Goal: Transaction & Acquisition: Purchase product/service

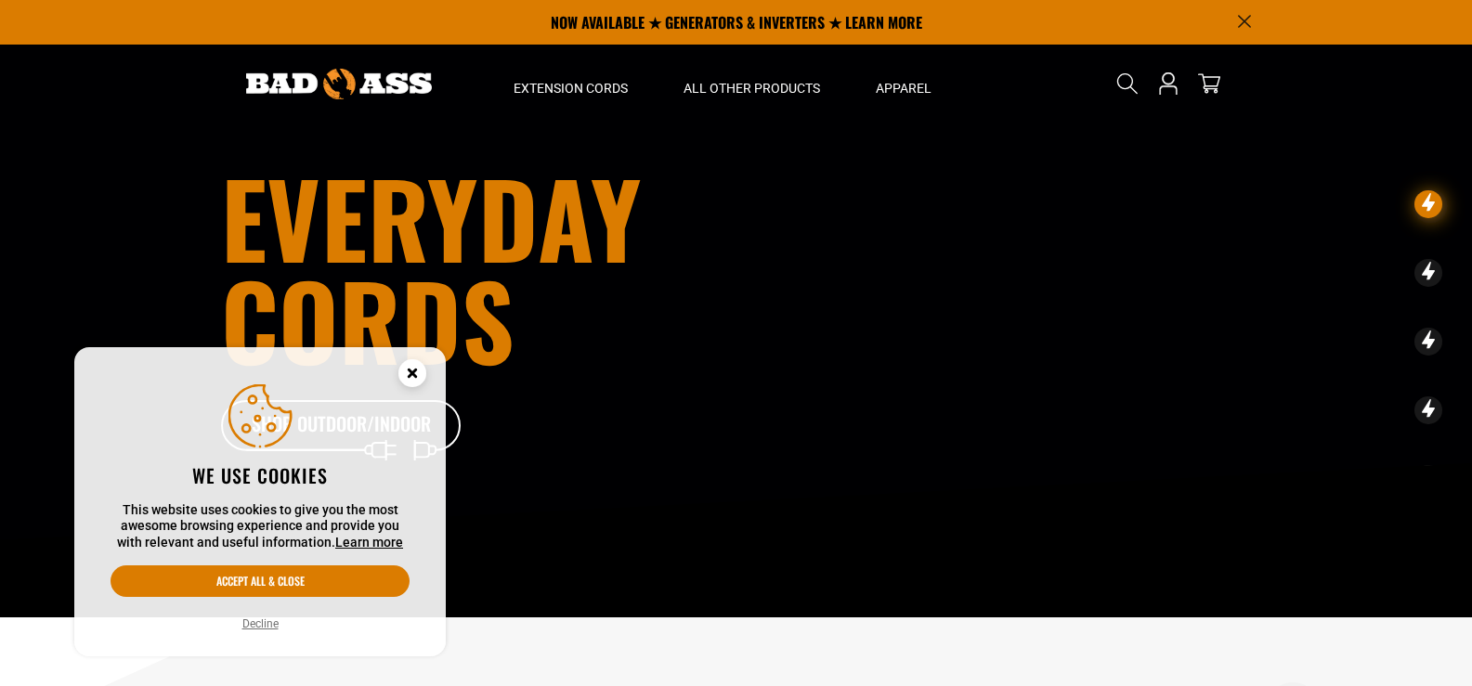
click at [406, 371] on circle "Cookie Consent" at bounding box center [412, 373] width 28 height 28
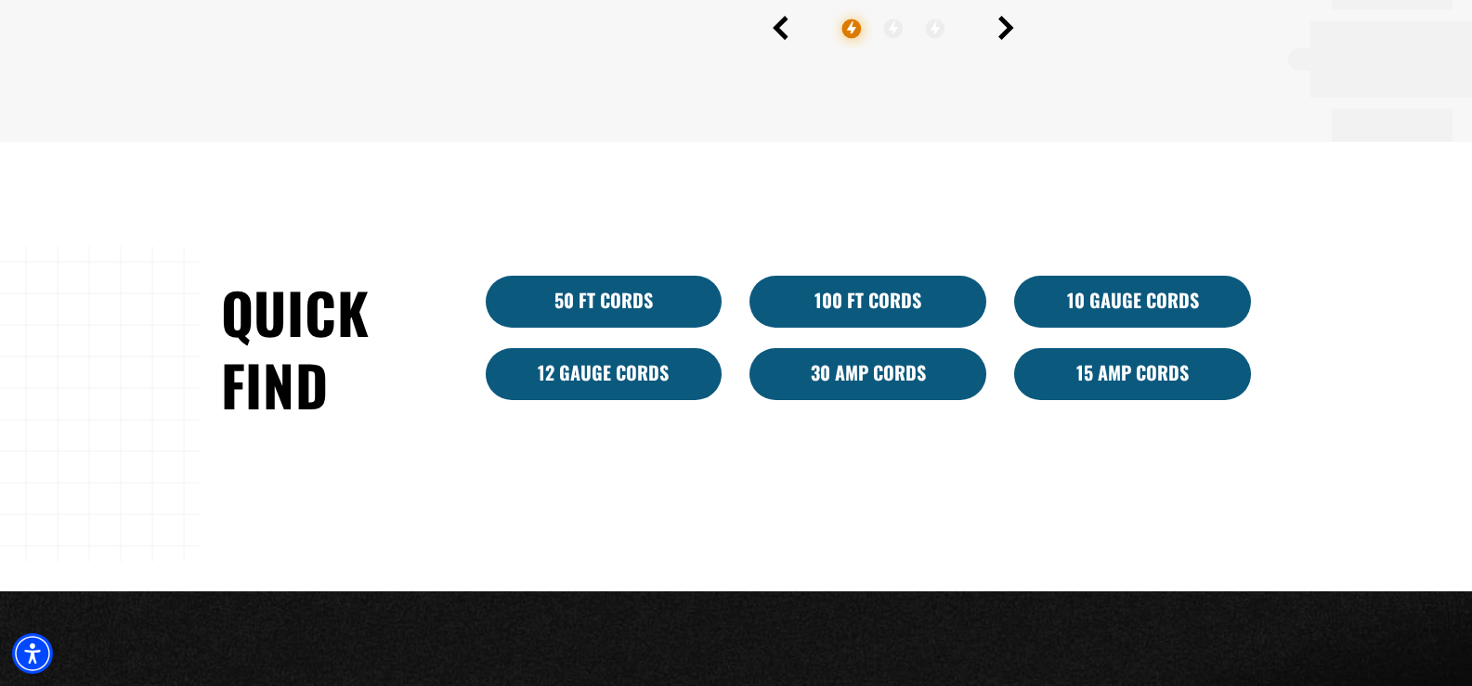
scroll to position [1046, 0]
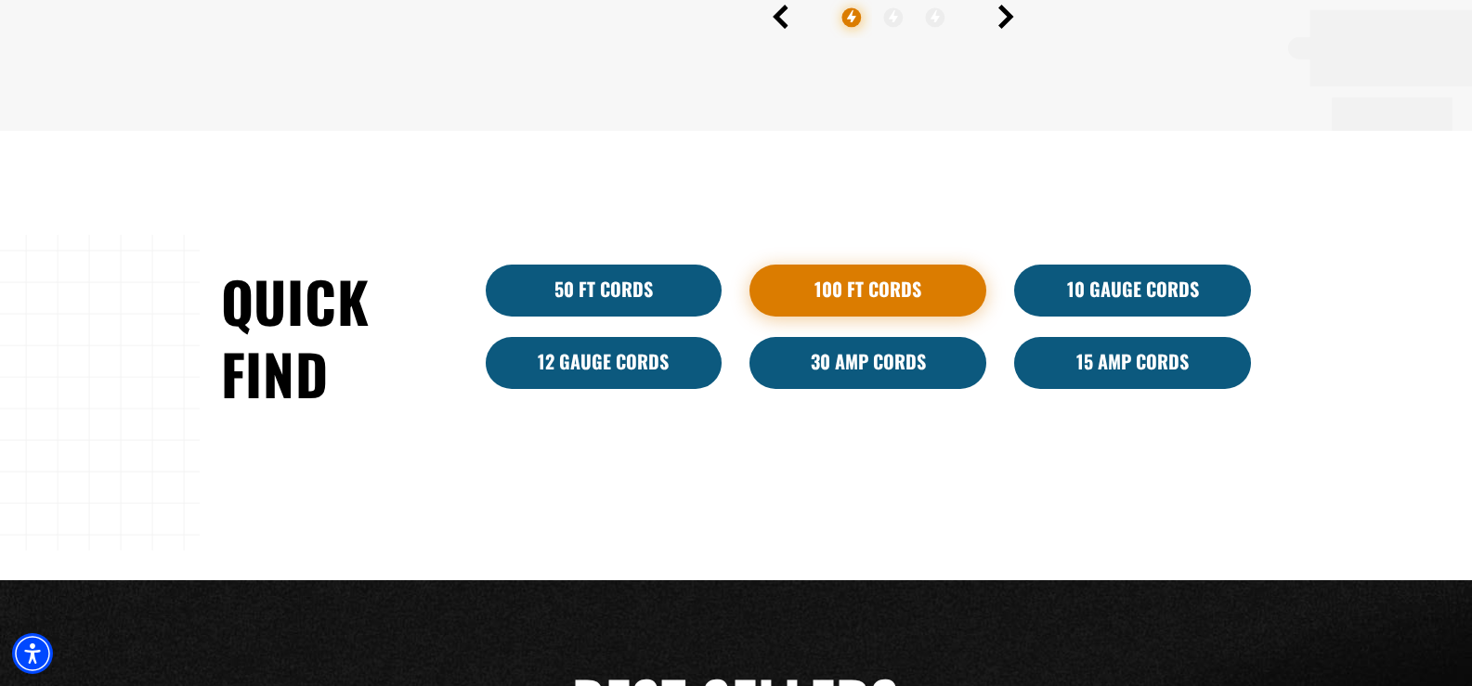
click at [910, 275] on link "100 Ft Cords" at bounding box center [867, 291] width 237 height 52
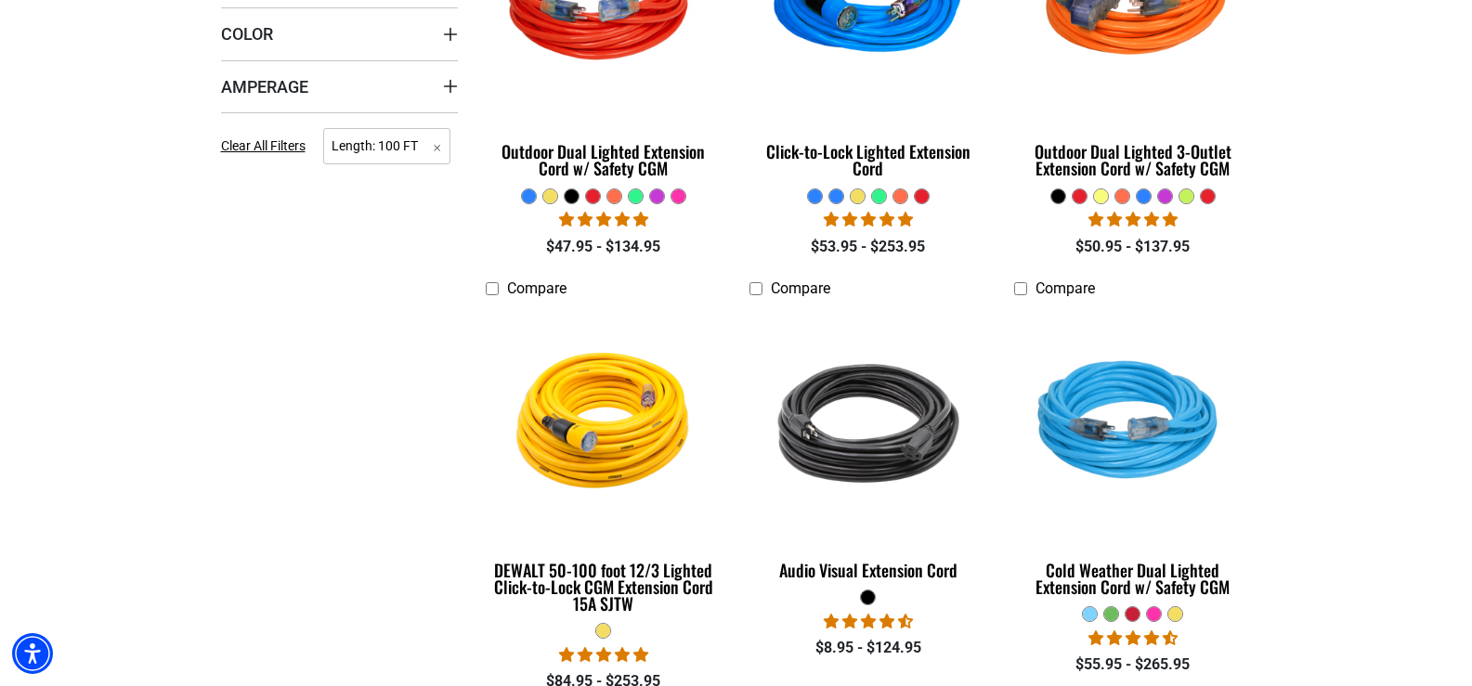
scroll to position [694, 0]
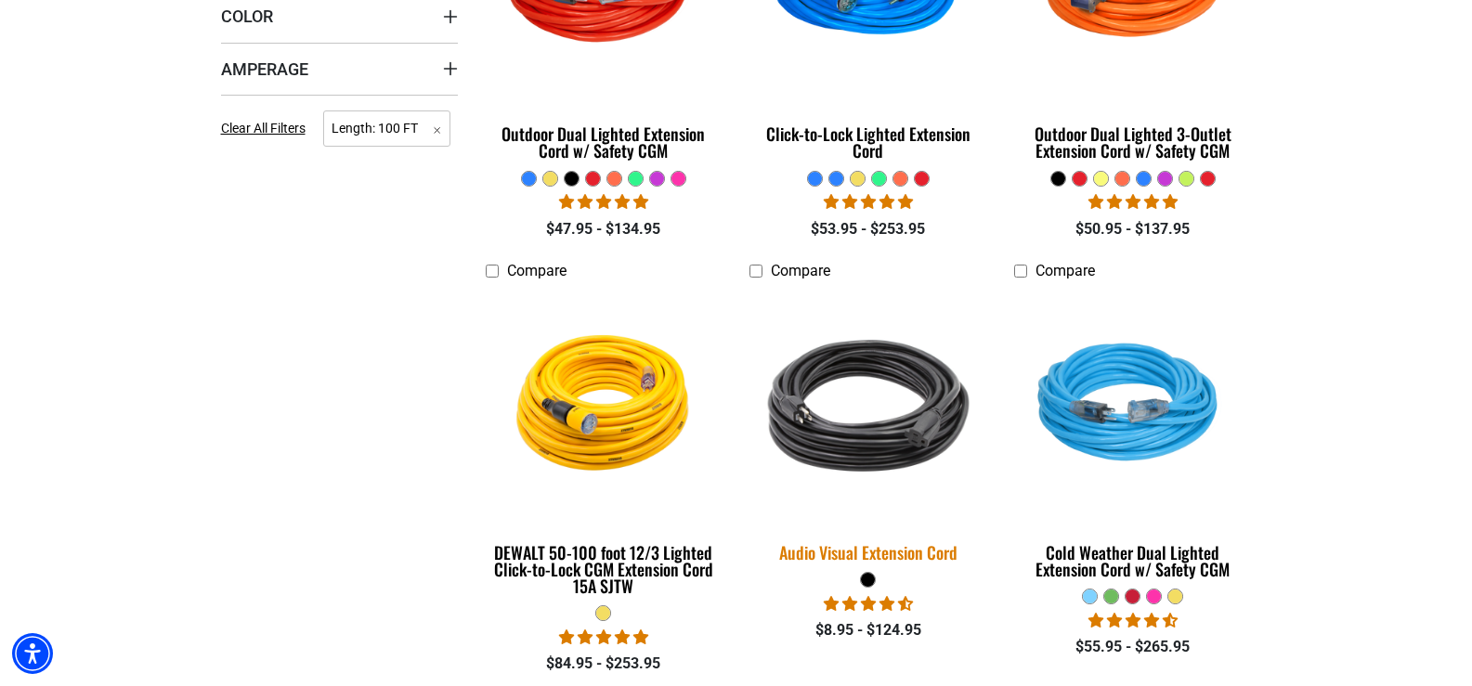
click at [882, 401] on img at bounding box center [868, 406] width 260 height 238
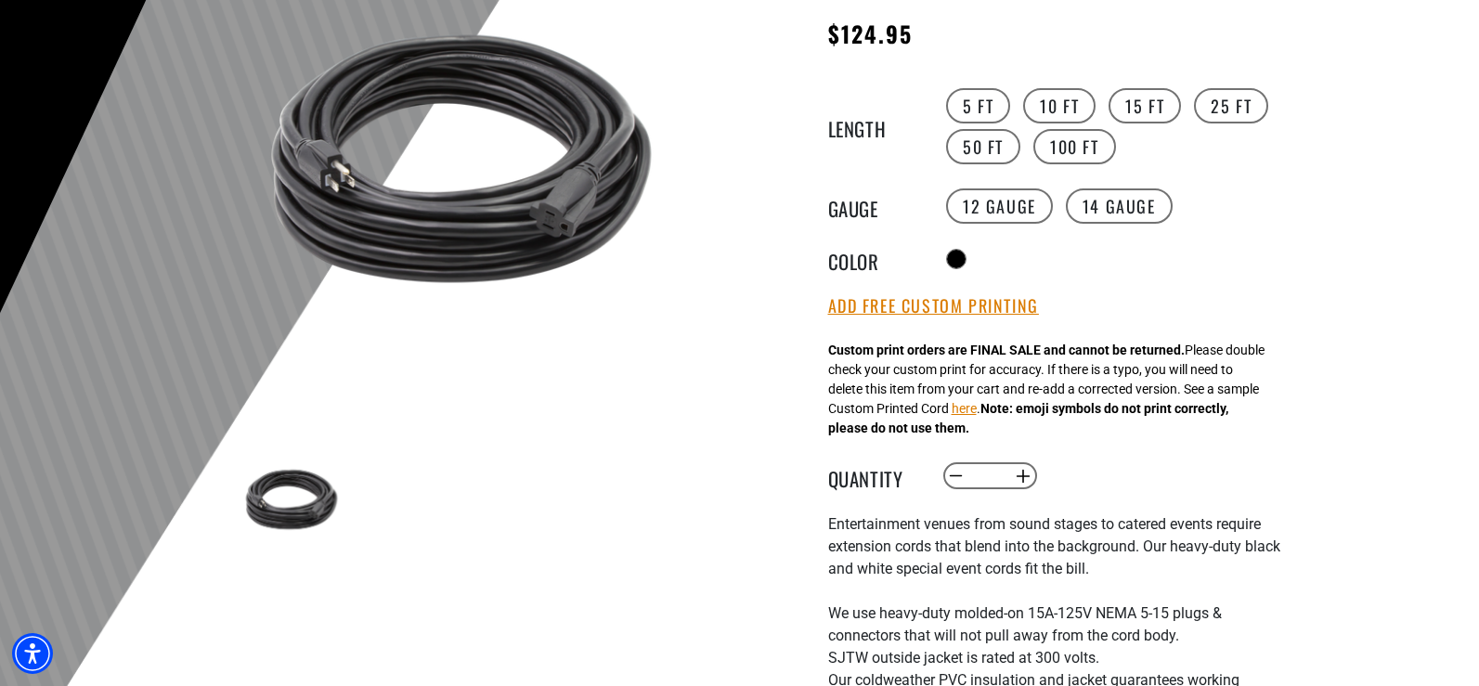
scroll to position [279, 0]
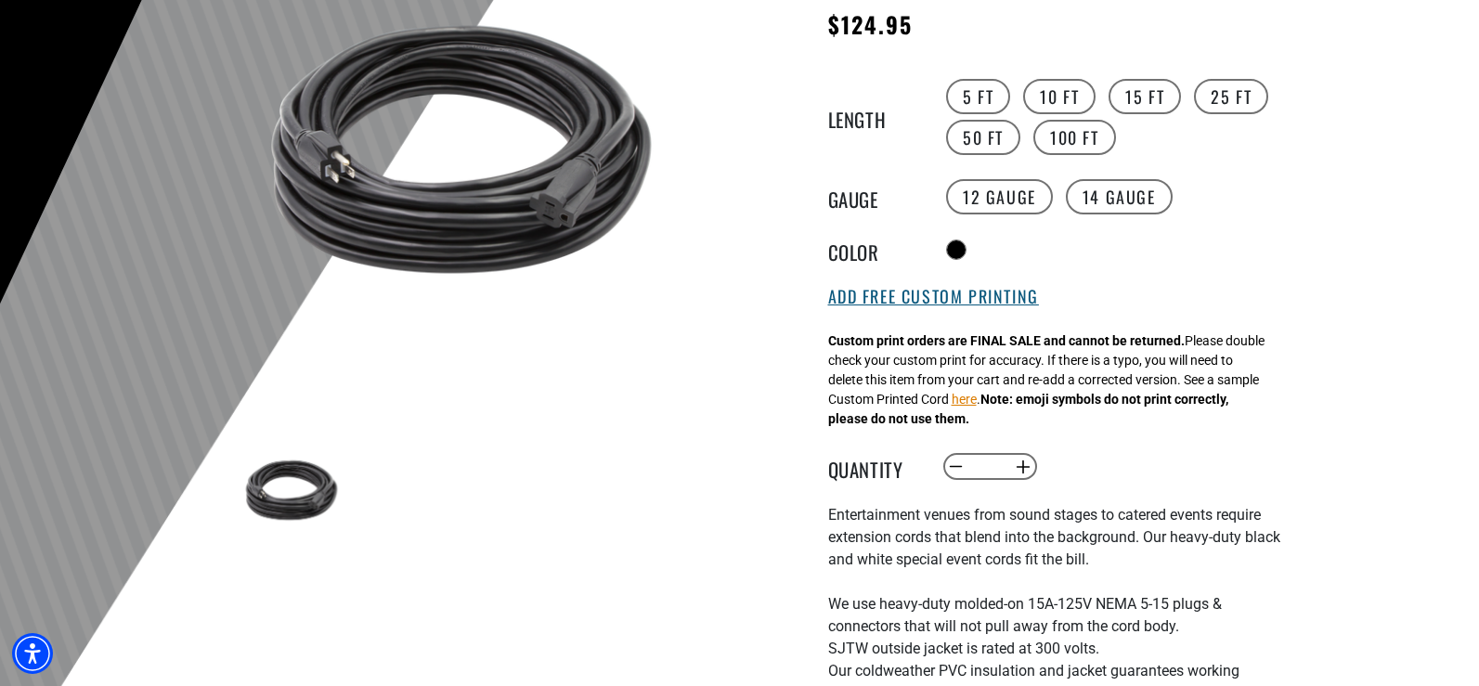
click at [919, 296] on button "Add Free Custom Printing" at bounding box center [933, 297] width 211 height 20
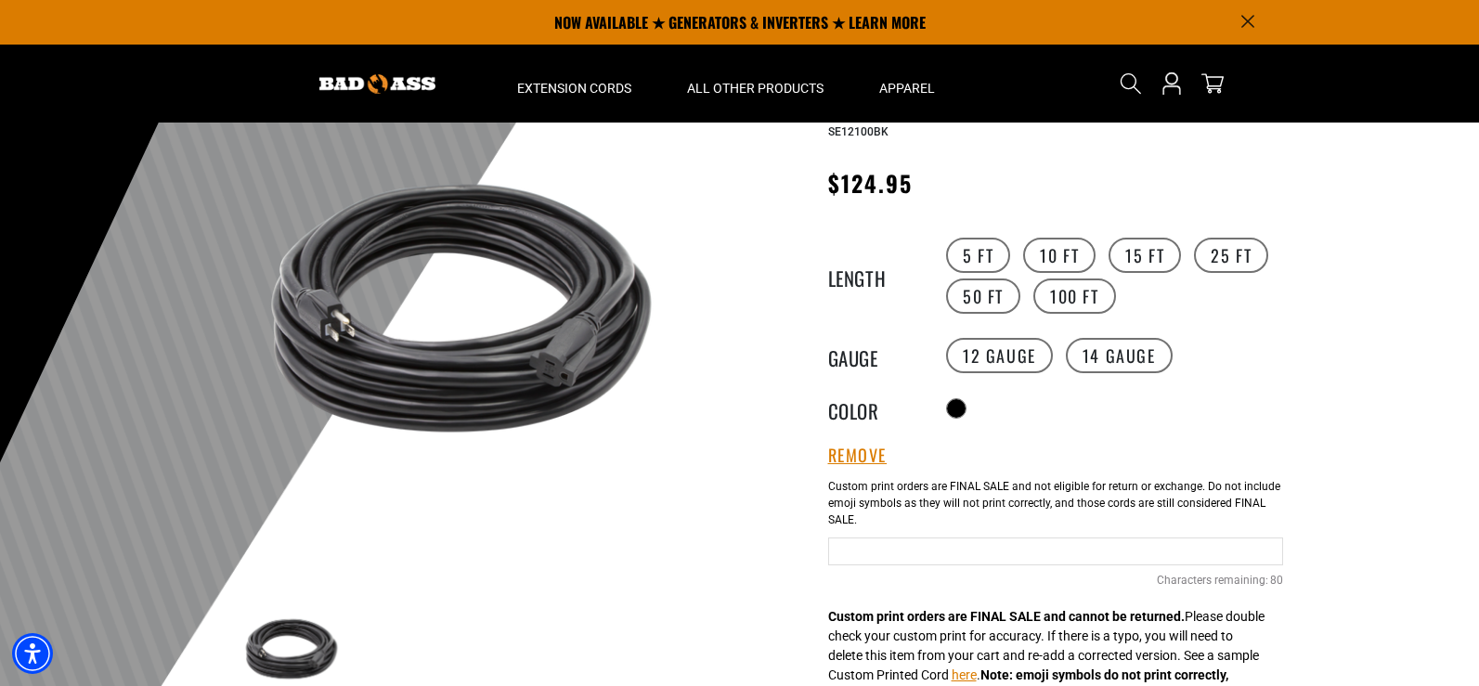
scroll to position [118, 0]
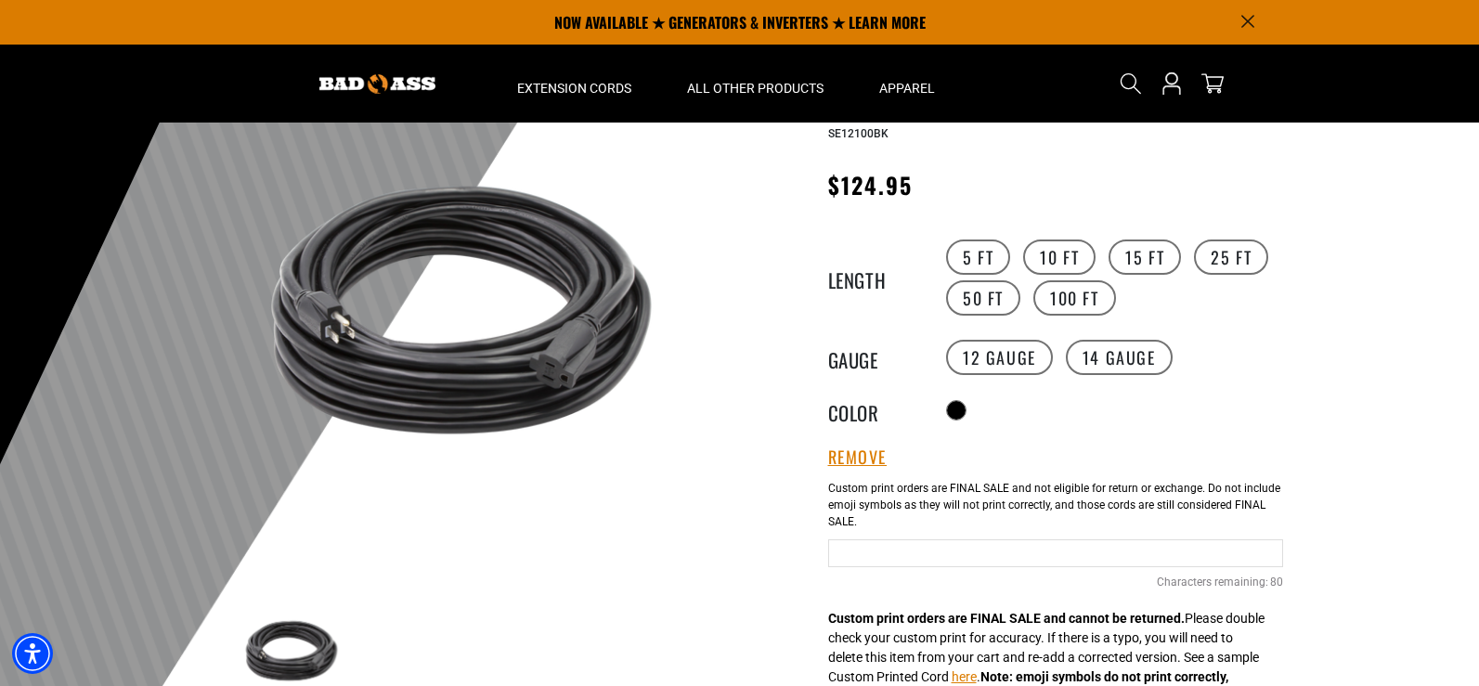
click at [945, 295] on div "5 FT 10 FT 15 FT 25 FT 50 FT 100 FT" at bounding box center [1112, 278] width 342 height 82
click at [959, 295] on label "50 FT" at bounding box center [983, 297] width 74 height 35
click at [1206, 264] on label "25 FT" at bounding box center [1231, 257] width 74 height 35
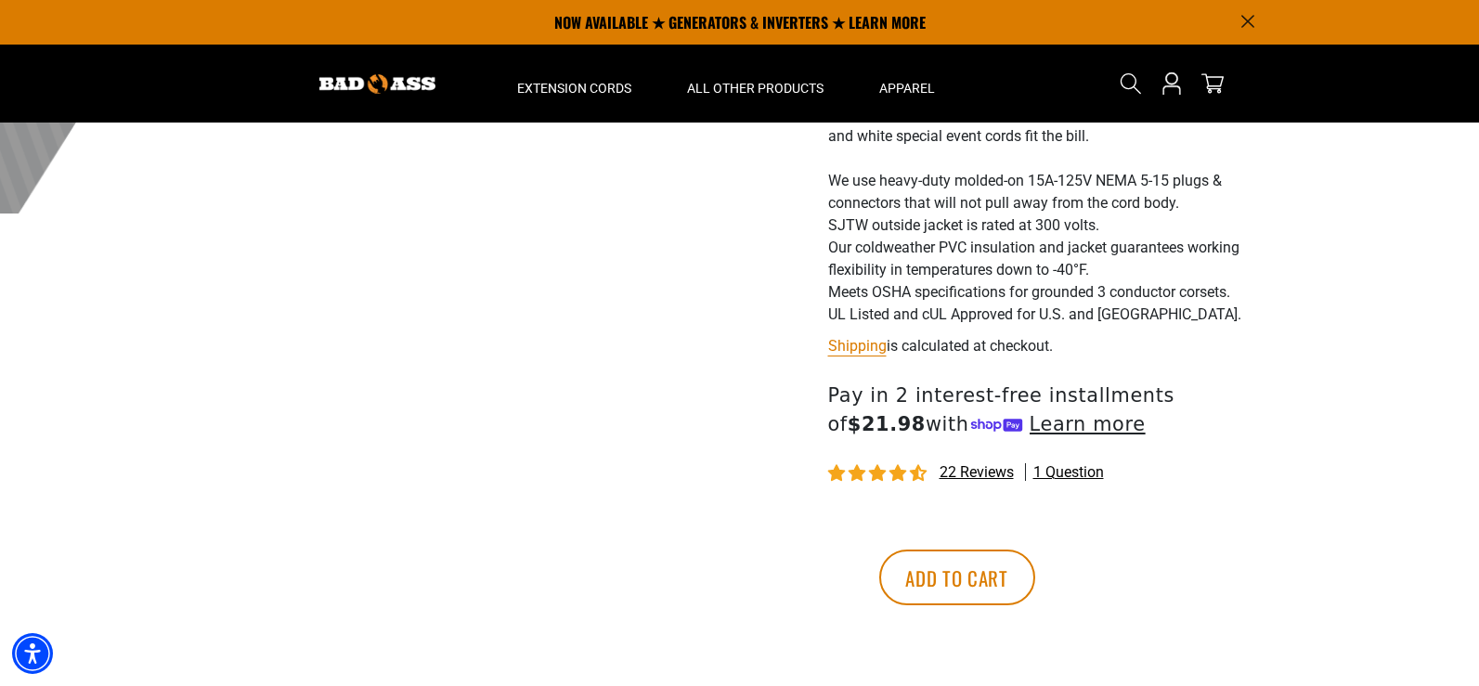
scroll to position [817, 0]
